Goal: Use online tool/utility: Utilize a website feature to perform a specific function

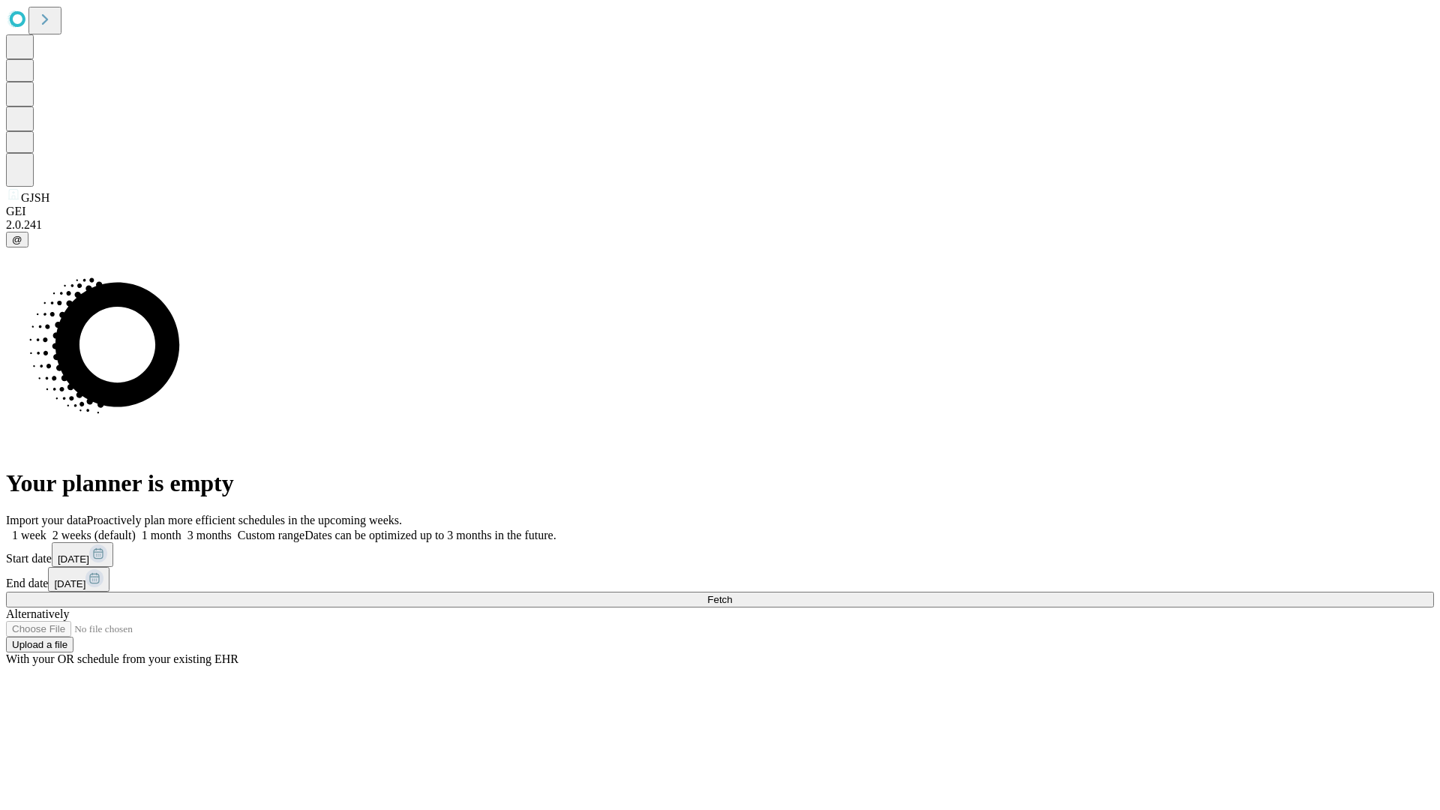
click at [732, 594] on span "Fetch" at bounding box center [719, 599] width 25 height 11
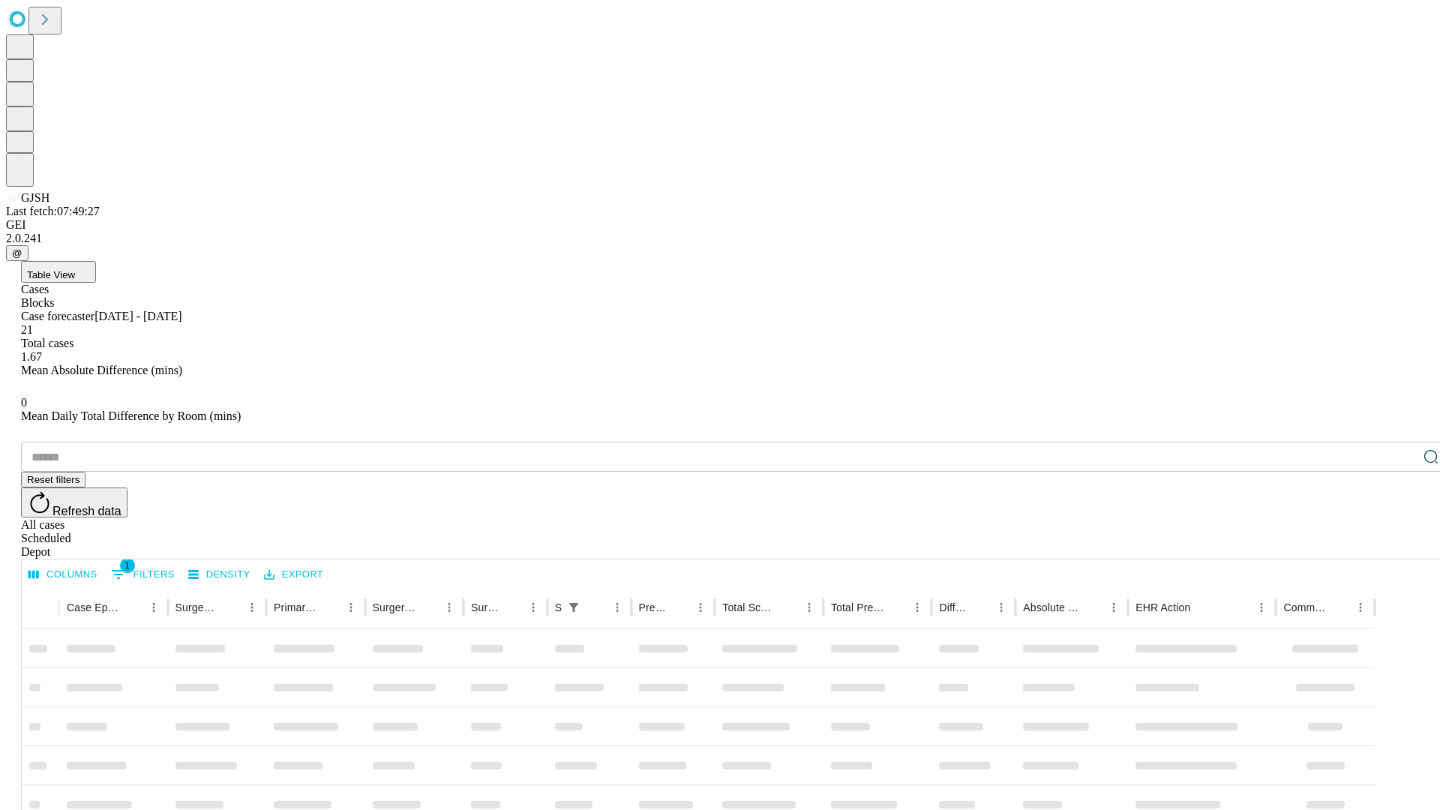
click at [75, 269] on span "Table View" at bounding box center [51, 274] width 48 height 11
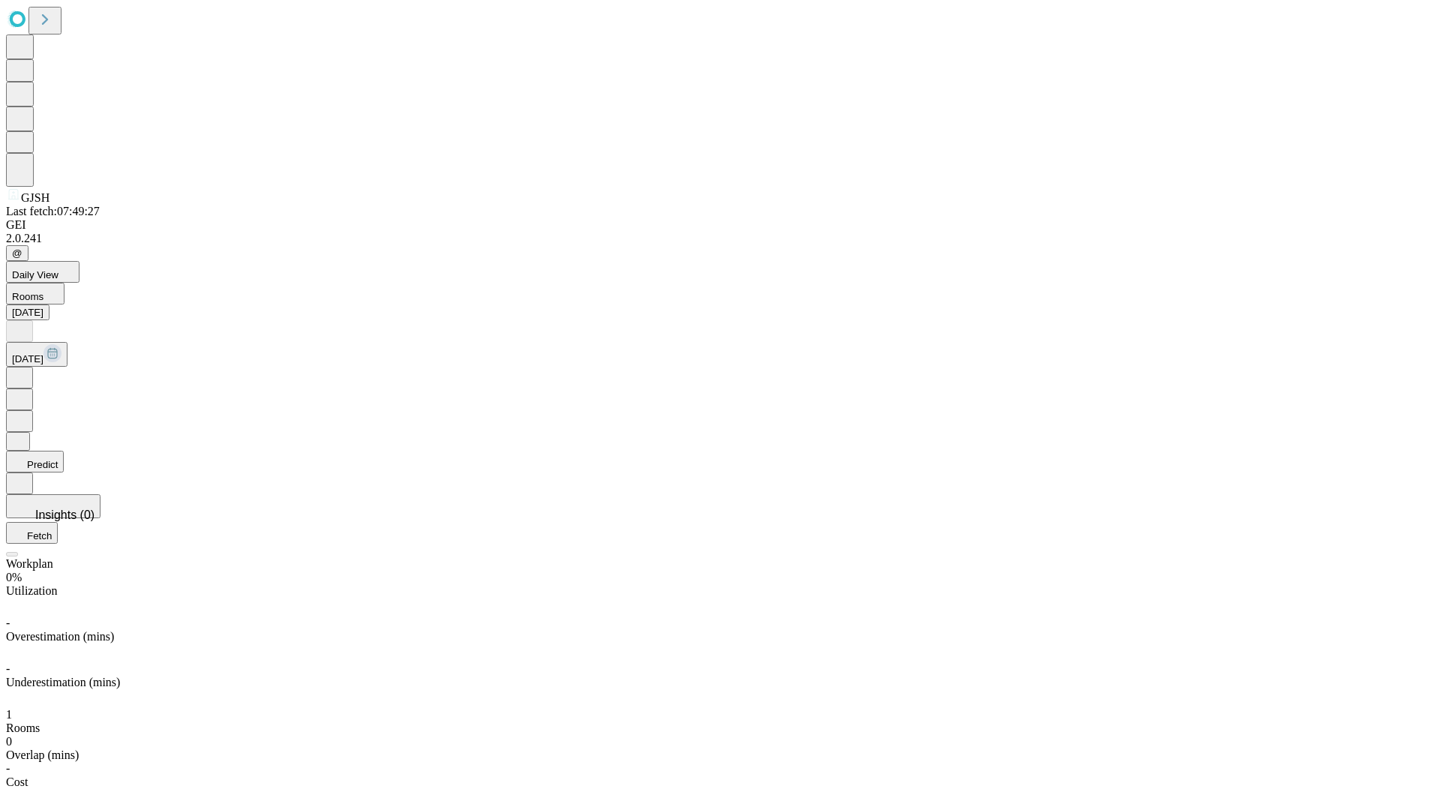
click at [64, 451] on button "Predict" at bounding box center [35, 462] width 58 height 22
